Goal: Navigation & Orientation: Find specific page/section

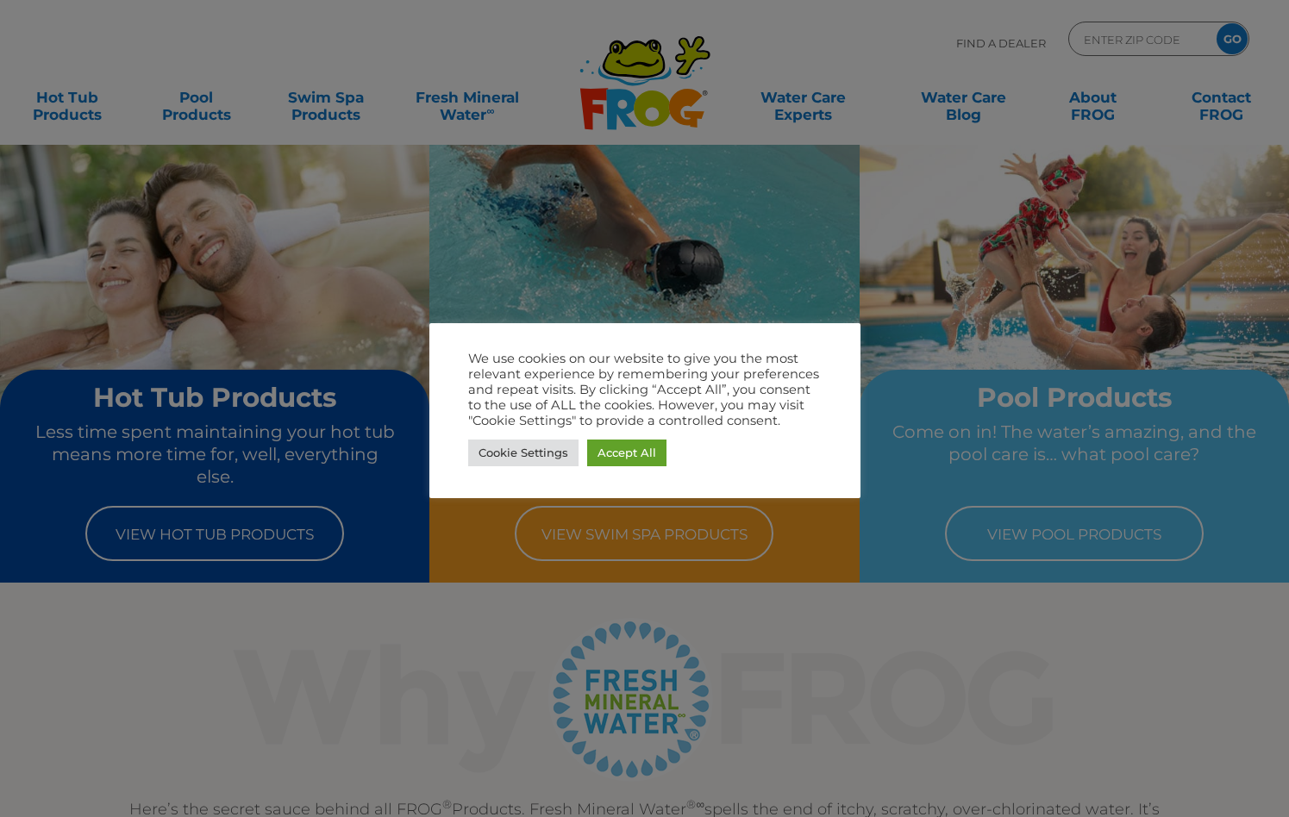
click at [337, 108] on div at bounding box center [644, 408] width 1289 height 817
click at [62, 108] on div at bounding box center [644, 408] width 1289 height 817
click at [609, 447] on link "Accept All" at bounding box center [626, 453] width 79 height 27
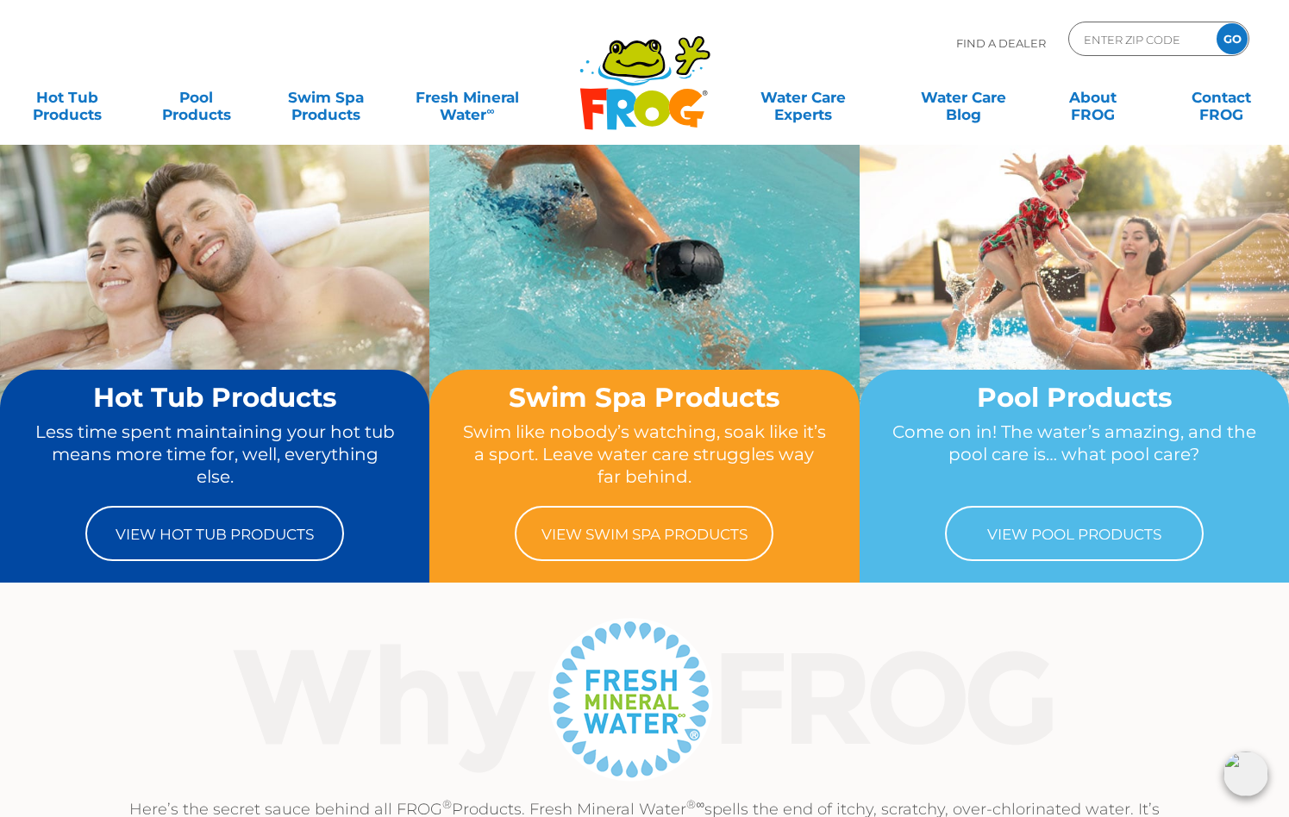
click at [86, 126] on div "MENU MENU Hot Tub Products All Hot Tub Products All Hot Tub Products FROG @ease…" at bounding box center [644, 106] width 1255 height 52
click at [78, 95] on link "Hot Tub Products" at bounding box center [67, 97] width 100 height 34
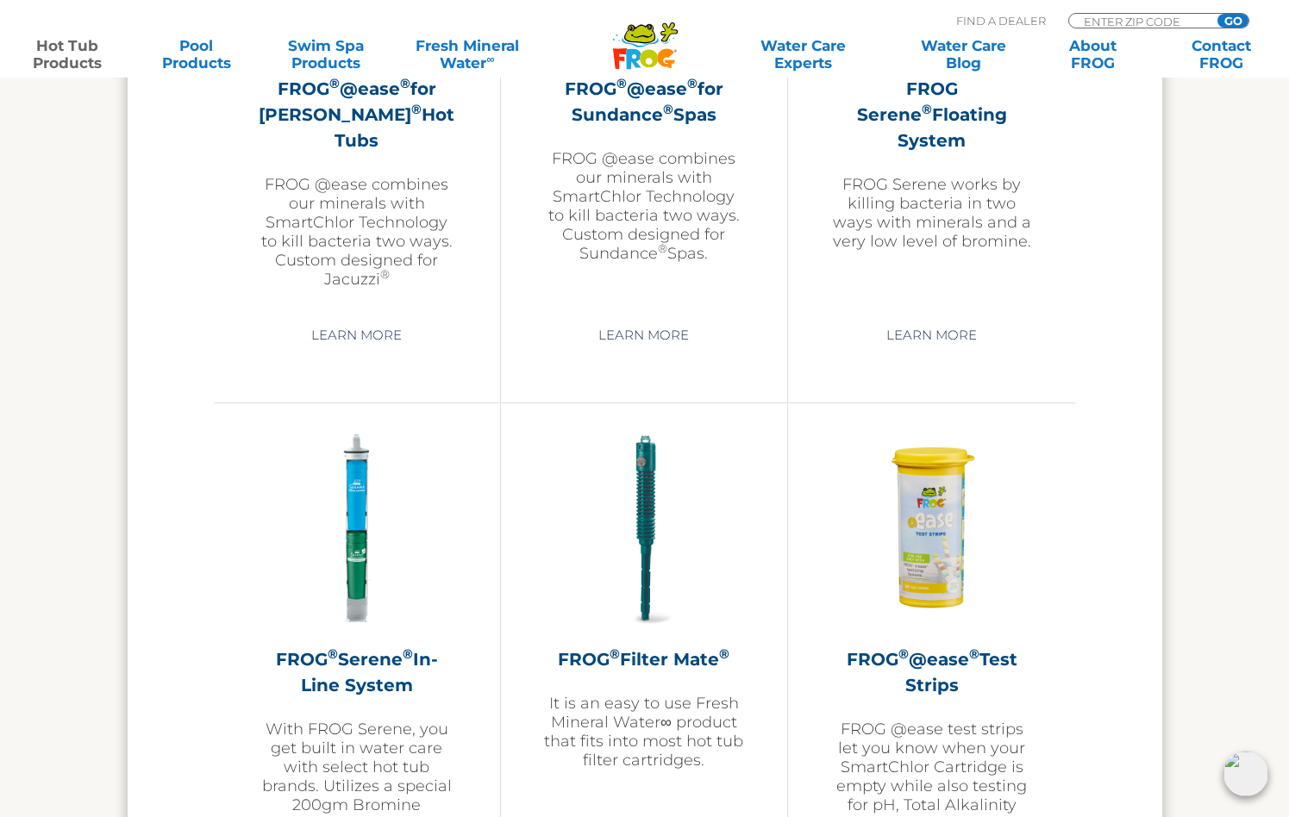
scroll to position [3548, 0]
